Goal: Communication & Community: Answer question/provide support

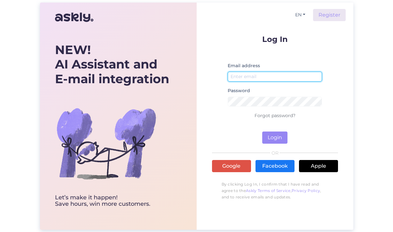
type input "[EMAIL_ADDRESS][DOMAIN_NAME]"
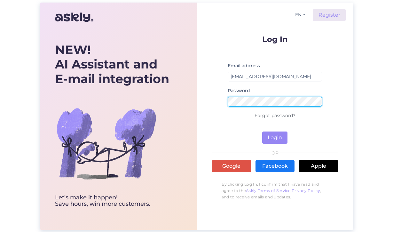
click at [275, 137] on button "Login" at bounding box center [274, 137] width 25 height 12
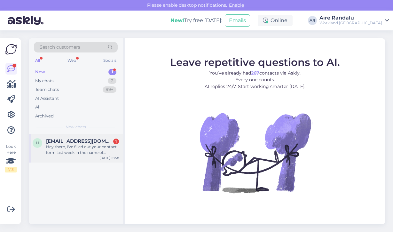
click at [72, 151] on div "Hey there, I've filled out your contact form last week in the name of [DOMAIN_N…" at bounding box center [82, 150] width 73 height 12
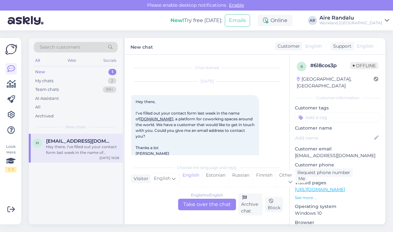
scroll to position [12, 0]
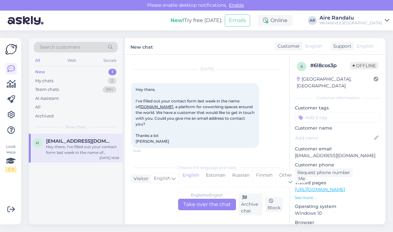
click at [202, 205] on div "English to English Take over the chat" at bounding box center [207, 205] width 58 height 12
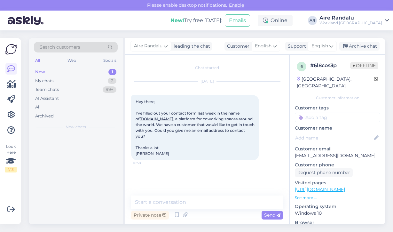
scroll to position [0, 0]
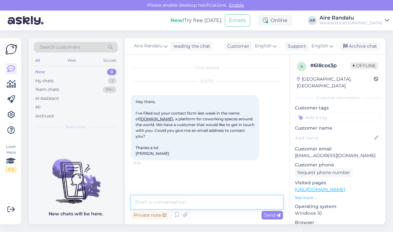
click at [180, 200] on textarea at bounding box center [207, 201] width 152 height 13
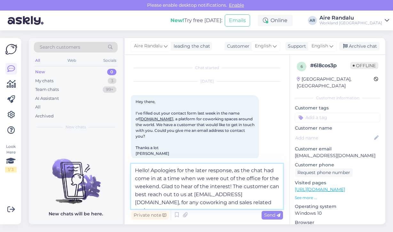
click at [152, 202] on textarea "Hello! Apologies for the later response, as the chat had come in at a time when…" at bounding box center [207, 186] width 152 height 45
click at [242, 203] on textarea "Hello! Apologies for the later response, as the chat had come in at a time when…" at bounding box center [207, 186] width 152 height 45
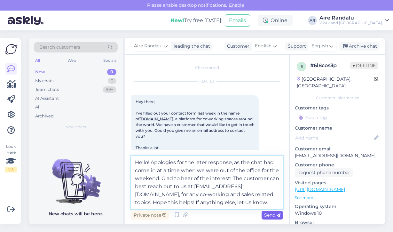
type textarea "Hello! Apologies for the later response, as the chat had come in at a time when…"
click at [277, 216] on icon at bounding box center [279, 215] width 4 height 4
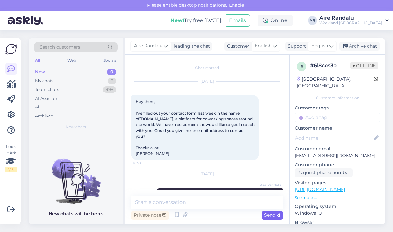
scroll to position [47, 0]
